Goal: Task Accomplishment & Management: Use online tool/utility

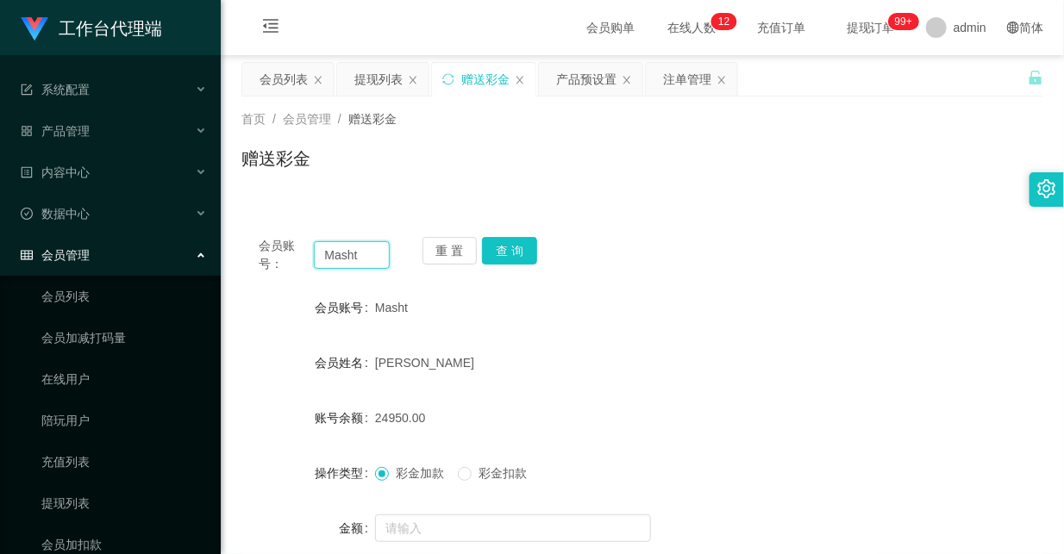
click at [330, 255] on input "Masht" at bounding box center [351, 255] width 75 height 28
type input "theclostteam"
click at [516, 252] on button "查 询" at bounding box center [509, 251] width 55 height 28
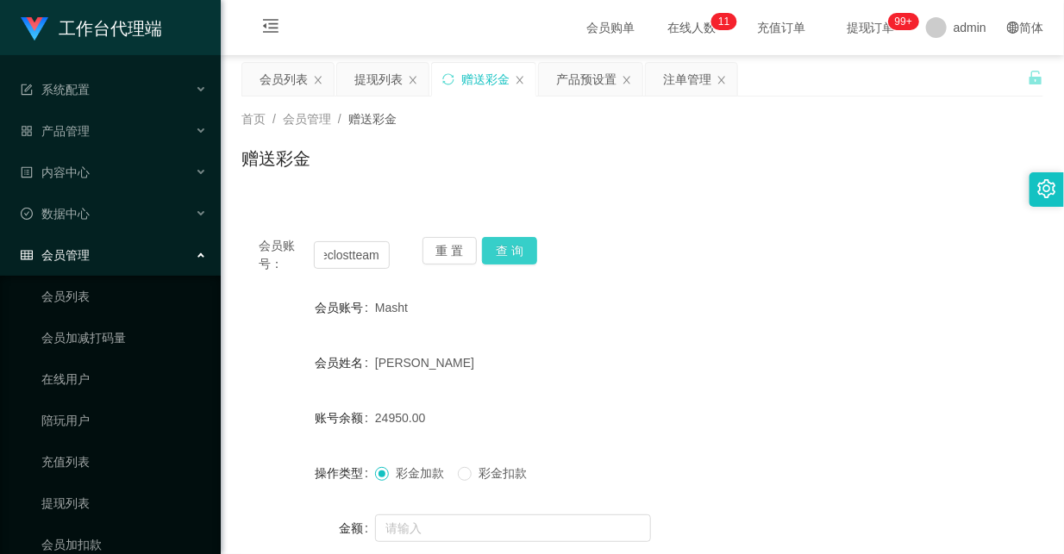
scroll to position [0, 0]
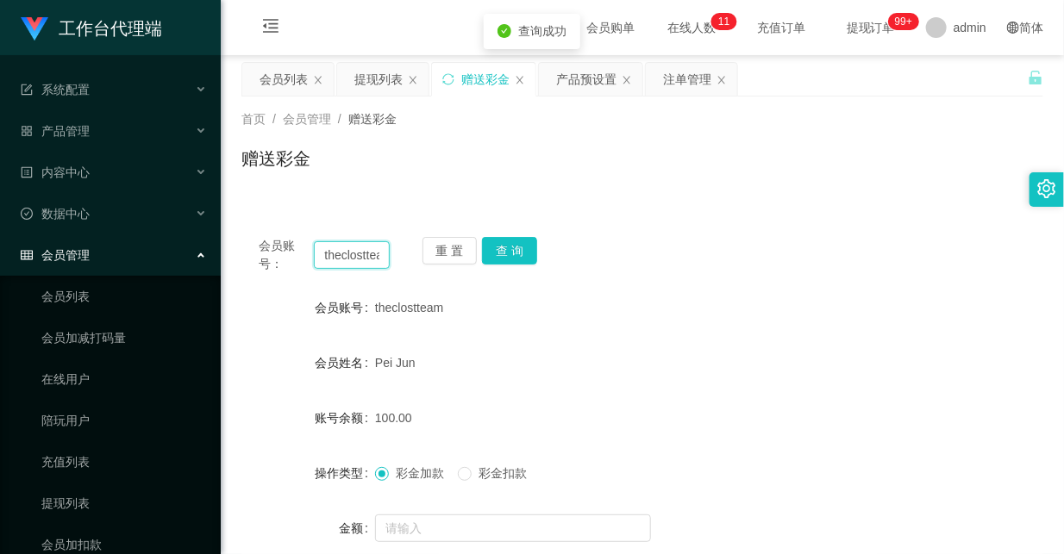
click at [354, 255] on input "theclostteam" at bounding box center [351, 255] width 75 height 28
click at [673, 245] on div "会员账号： theclostteam 重 置 查 询" at bounding box center [642, 255] width 802 height 36
click at [355, 254] on input "theclostteam" at bounding box center [351, 255] width 75 height 28
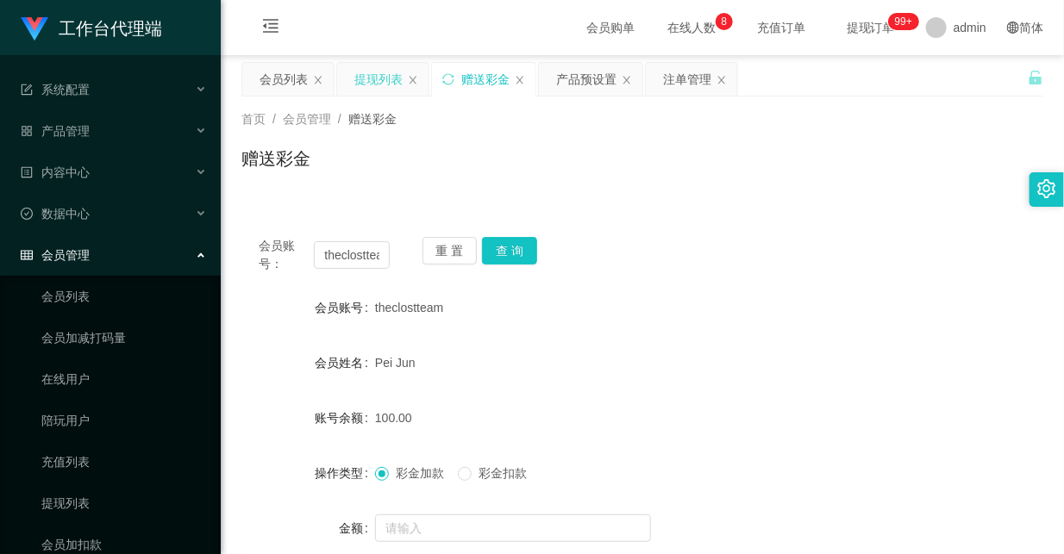
click at [365, 85] on div "提现列表" at bounding box center [378, 79] width 48 height 33
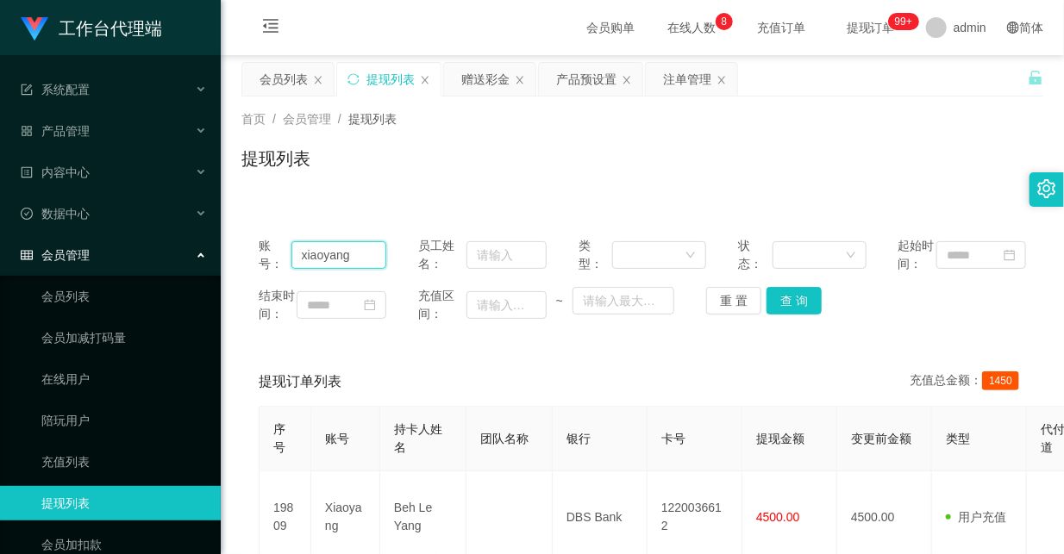
drag, startPoint x: 343, startPoint y: 264, endPoint x: 160, endPoint y: 256, distance: 183.8
click at [160, 256] on section "工作台代理端 系统配置 系统配置列表 管理员列表 管理员分组 systemPays 产品管理 产品列表 产品预设置 开奖记录 注单管理 即时注单 内容中心 数…" at bounding box center [532, 442] width 1064 height 884
paste input "theclostteam"
type input "theclostteam"
click at [791, 312] on button "查 询" at bounding box center [794, 301] width 55 height 28
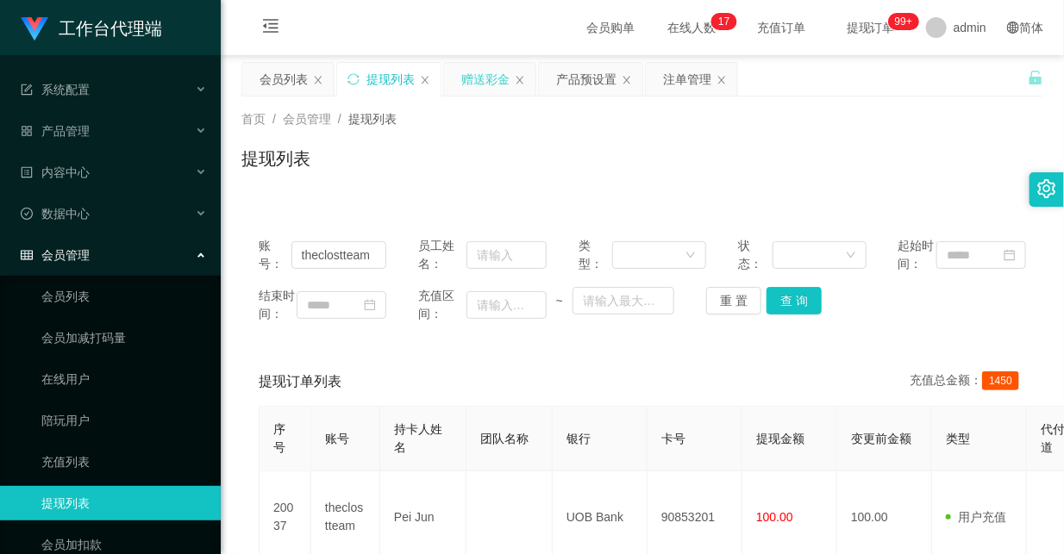
click at [488, 78] on div "赠送彩金" at bounding box center [485, 79] width 48 height 33
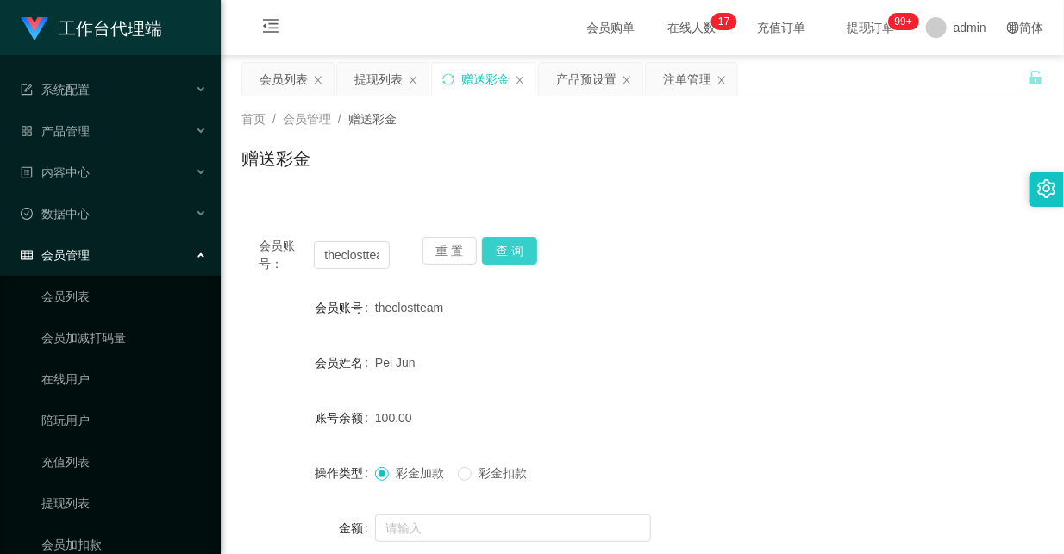
click at [517, 241] on button "查 询" at bounding box center [509, 251] width 55 height 28
click at [621, 291] on div "theclostteam" at bounding box center [609, 308] width 468 height 34
click at [591, 88] on div "产品预设置" at bounding box center [586, 79] width 60 height 33
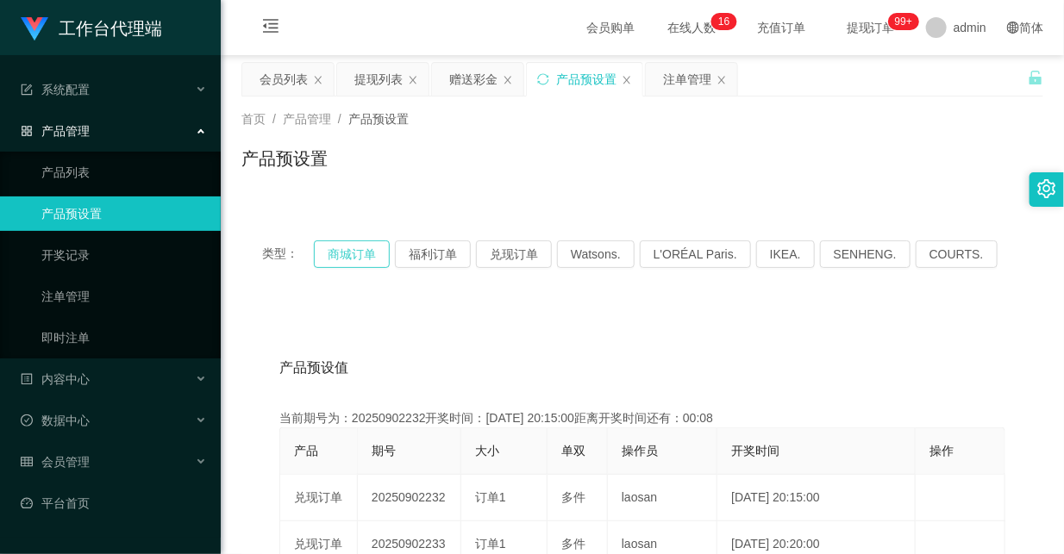
click at [342, 242] on button "商城订单" at bounding box center [352, 255] width 76 height 28
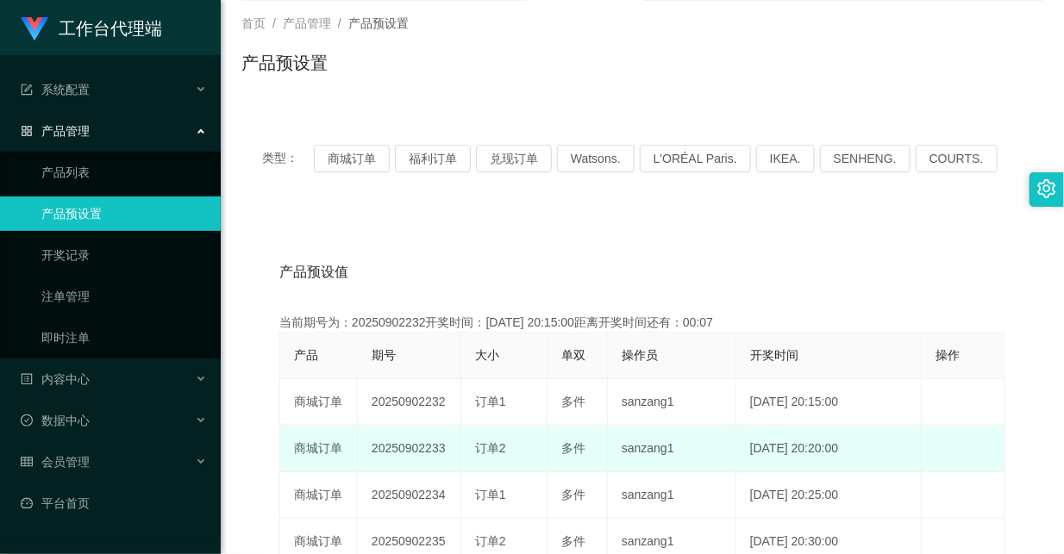
drag, startPoint x: 423, startPoint y: 450, endPoint x: 546, endPoint y: 444, distance: 122.6
click at [516, 444] on tr "商城订单 20250902233 订单2 多件 sanzang1 [DATE] 20:20:00 编 辑 限制投注" at bounding box center [642, 449] width 725 height 47
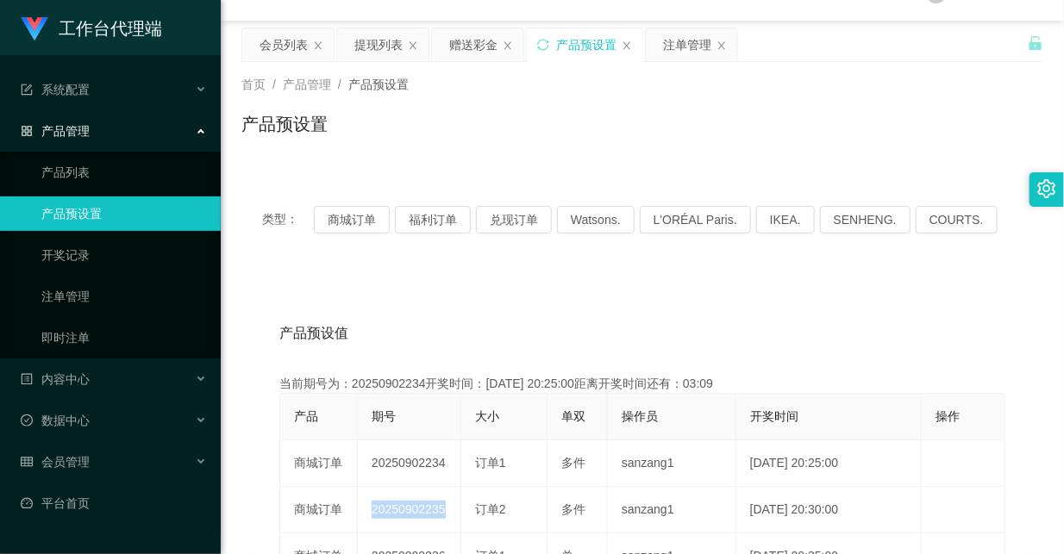
scroll to position [0, 0]
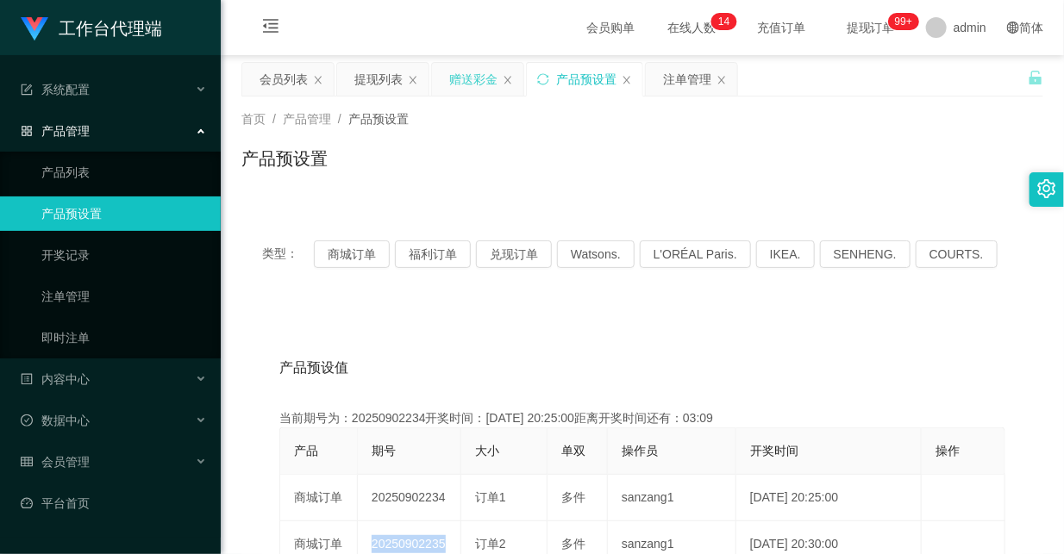
click at [466, 83] on div "赠送彩金" at bounding box center [473, 79] width 48 height 33
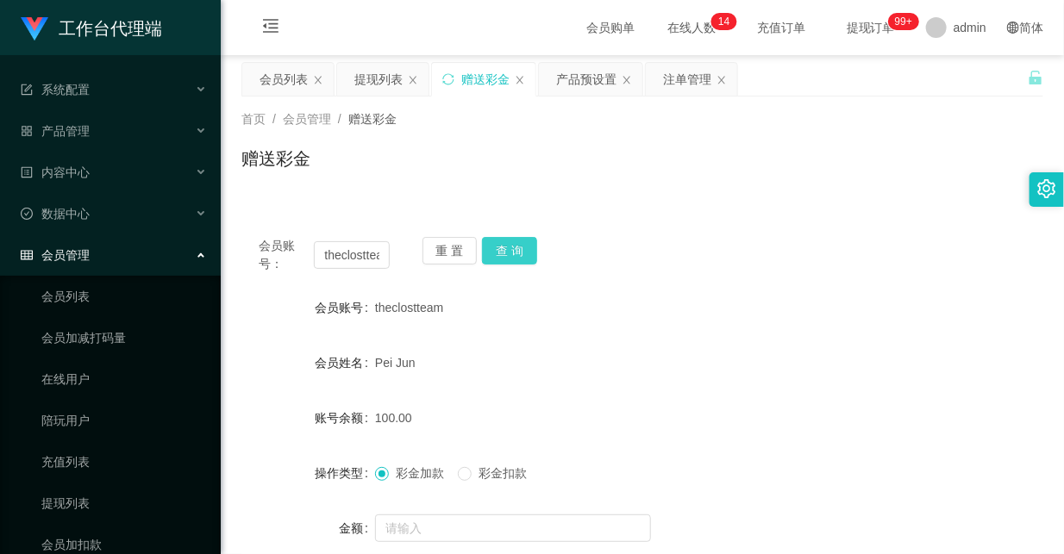
click at [512, 248] on button "查 询" at bounding box center [509, 251] width 55 height 28
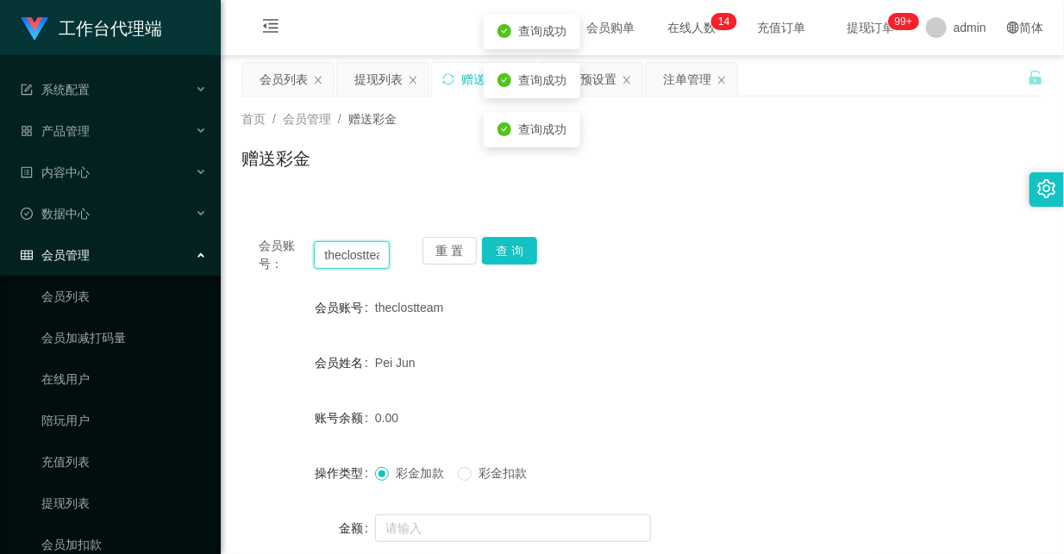
click at [354, 256] on input "theclostteam" at bounding box center [351, 255] width 75 height 28
click at [587, 228] on div "会员账号： theclostteam 重 置 查 询 会员账号 theclostteam 会员姓名 [PERSON_NAME] 账号余额 0.00 操作类型 …" at bounding box center [642, 429] width 802 height 419
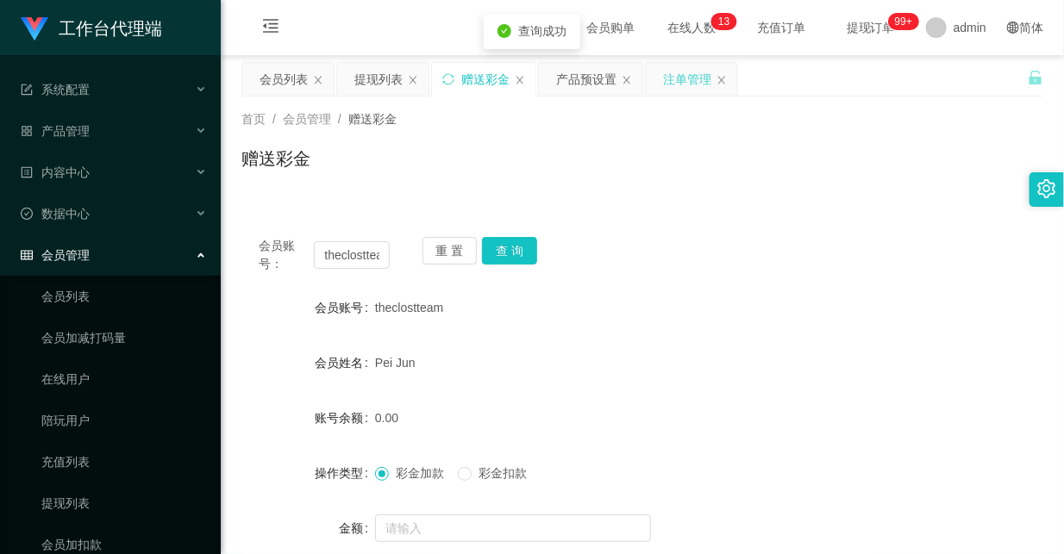
click at [685, 73] on div "注单管理" at bounding box center [687, 79] width 48 height 33
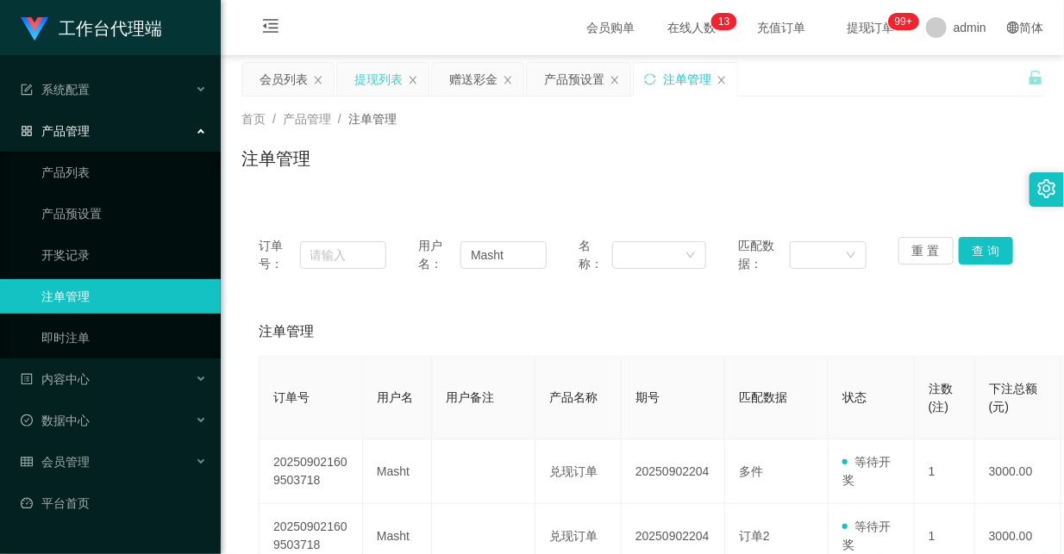
click at [380, 91] on div "提现列表" at bounding box center [378, 79] width 48 height 33
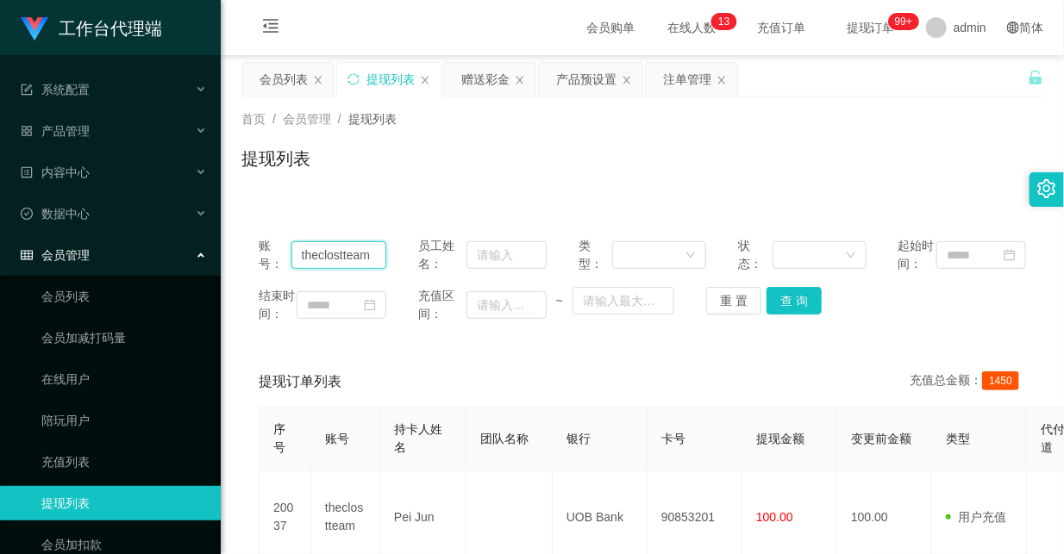
click at [329, 268] on input "theclostteam" at bounding box center [339, 255] width 96 height 28
drag, startPoint x: 786, startPoint y: 317, endPoint x: 789, endPoint y: 329, distance: 12.6
click at [787, 315] on button "查 询" at bounding box center [794, 301] width 55 height 28
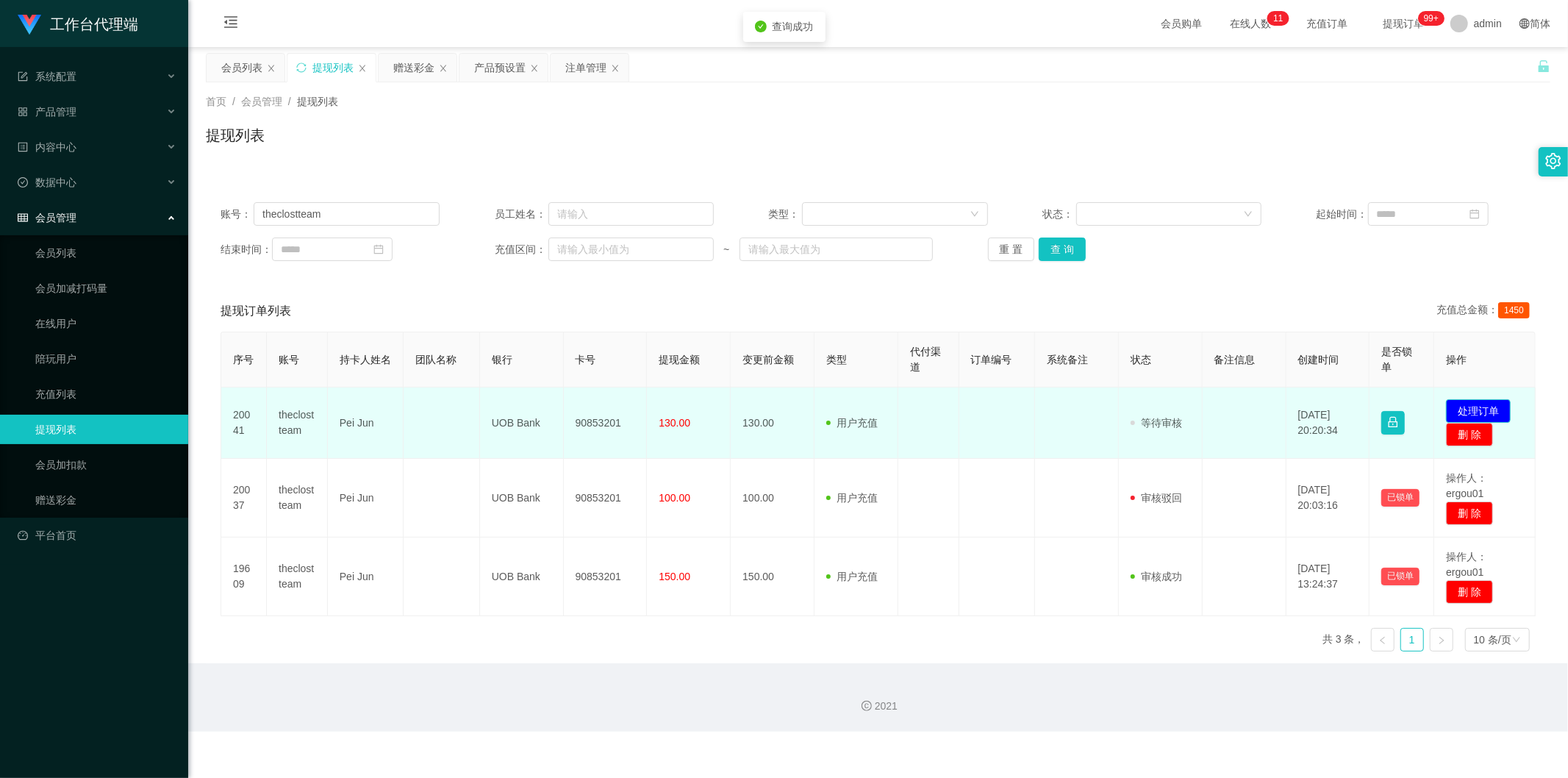
click at [906, 409] on button "处理订单" at bounding box center [1478, 411] width 65 height 24
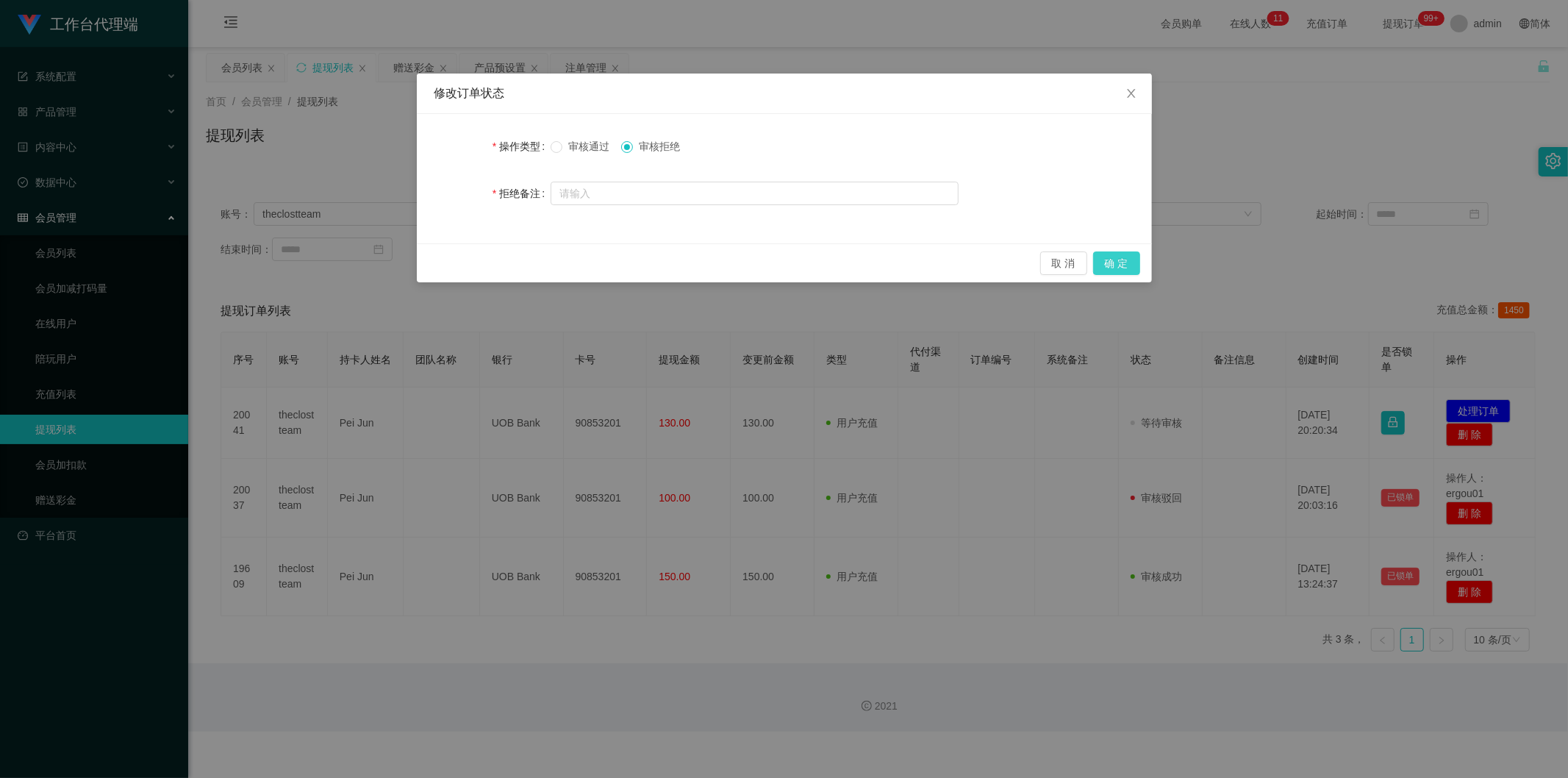
click at [906, 261] on button "确 定" at bounding box center [1116, 264] width 47 height 24
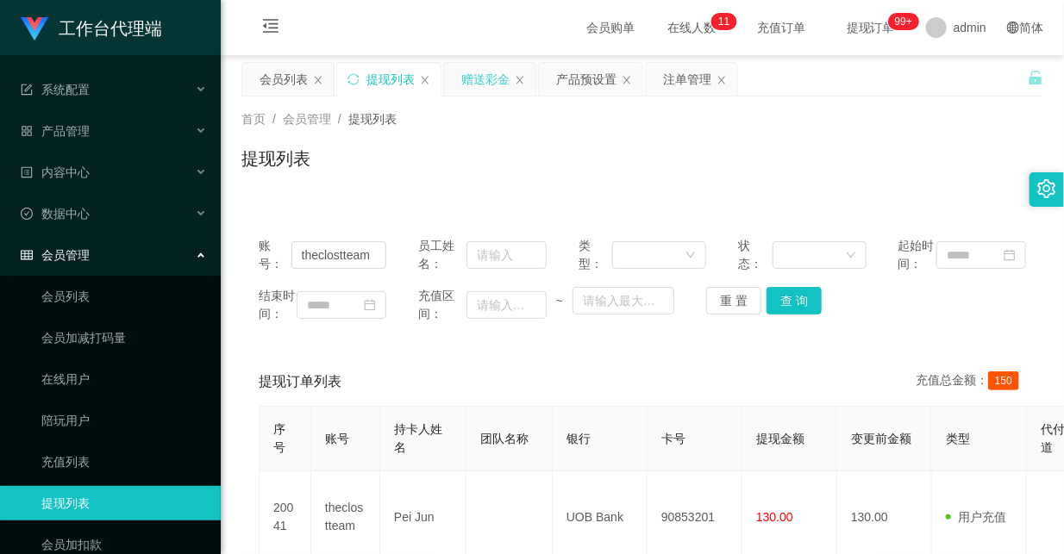
click at [474, 74] on div "赠送彩金" at bounding box center [485, 79] width 48 height 33
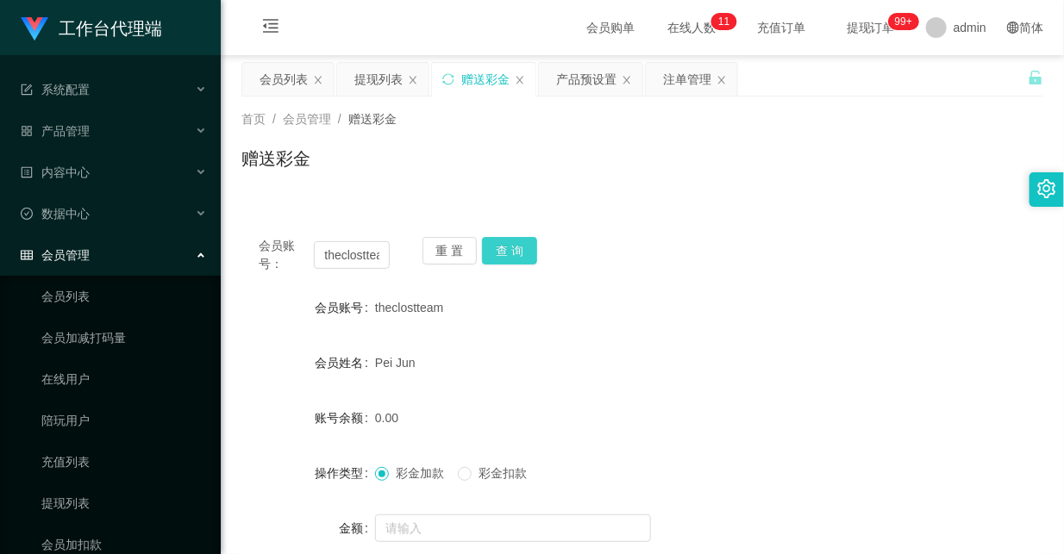
click at [514, 250] on button "查 询" at bounding box center [509, 251] width 55 height 28
click at [524, 251] on button "查 询" at bounding box center [509, 251] width 55 height 28
click at [506, 247] on button "查 询" at bounding box center [509, 251] width 55 height 28
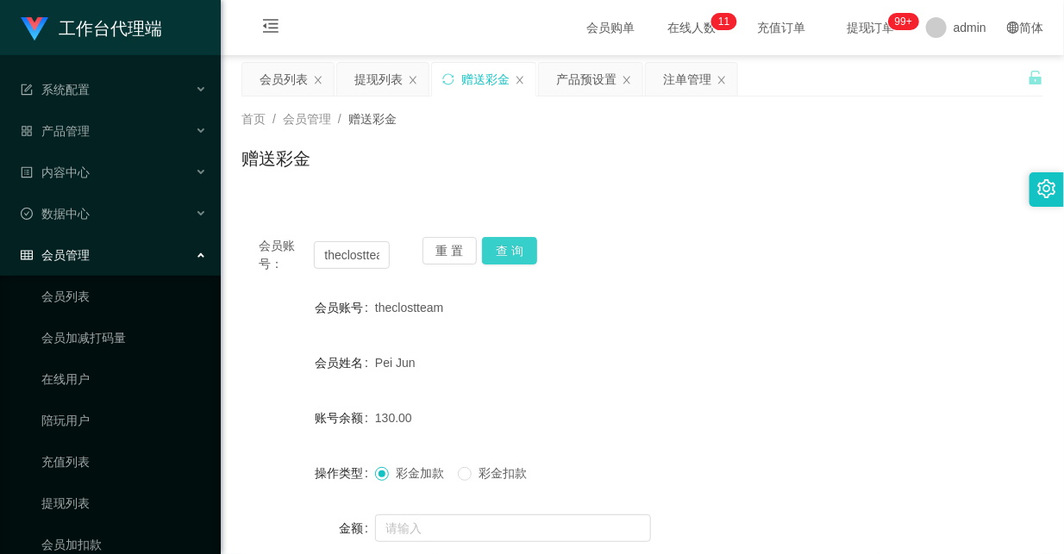
click at [522, 237] on button "查 询" at bounding box center [509, 251] width 55 height 28
click at [517, 241] on button "查 询" at bounding box center [509, 251] width 55 height 28
click at [517, 241] on button "查 询" at bounding box center [519, 251] width 74 height 28
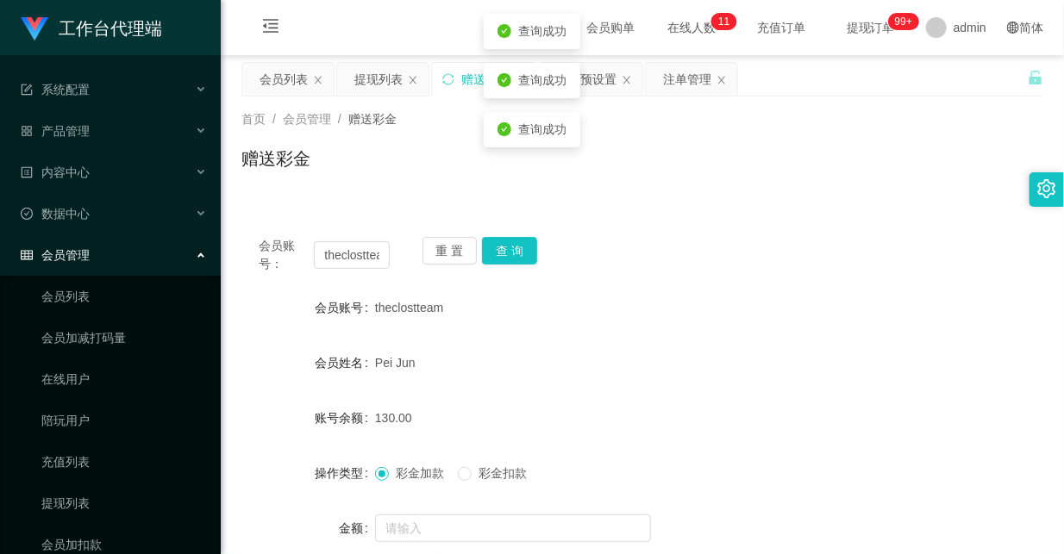
click at [692, 251] on div "会员账号： theclostteam 重 置 查 询" at bounding box center [642, 255] width 802 height 36
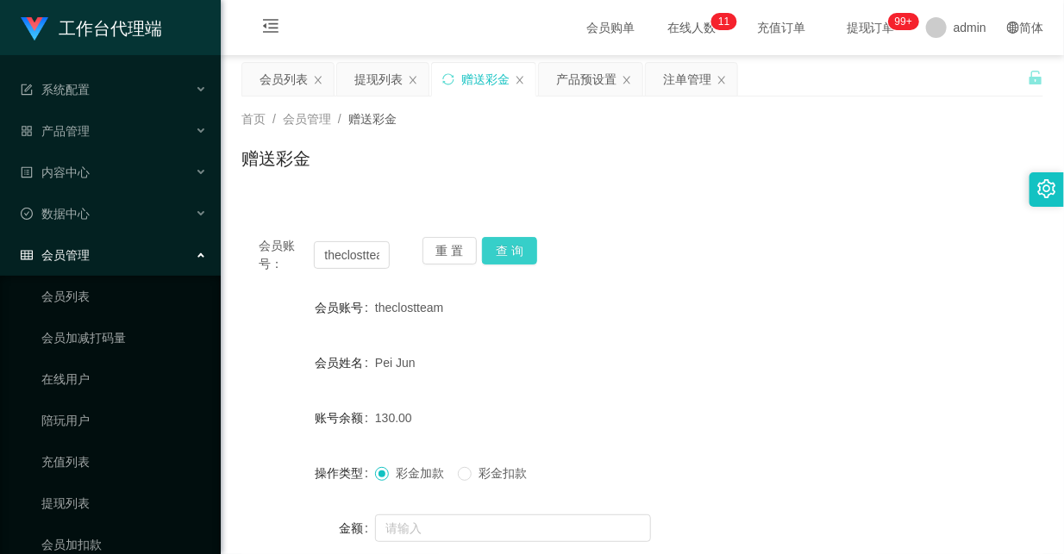
click at [516, 247] on button "查 询" at bounding box center [509, 251] width 55 height 28
click at [513, 247] on button "查 询" at bounding box center [509, 251] width 55 height 28
click at [523, 257] on button "查 询" at bounding box center [509, 251] width 55 height 28
click at [510, 248] on button "查 询" at bounding box center [509, 251] width 55 height 28
